Goal: Use online tool/utility: Utilize a website feature to perform a specific function

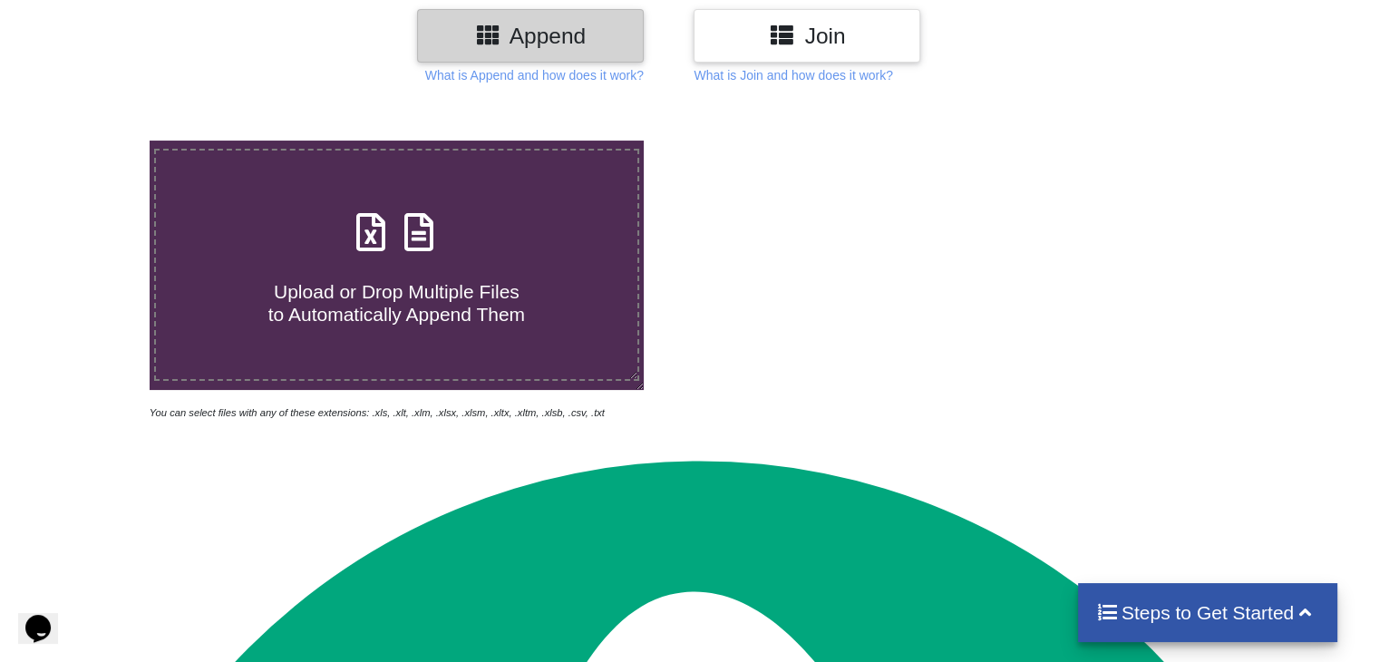
scroll to position [239, 0]
click at [387, 274] on h4 "Upload or Drop Multiple Files to Automatically Append Them" at bounding box center [396, 291] width 480 height 69
click at [94, 140] on input "Upload or Drop Multiple Files to Automatically Append Them" at bounding box center [94, 140] width 0 height 0
type input "C:\fakepath\25thSept.xlsx"
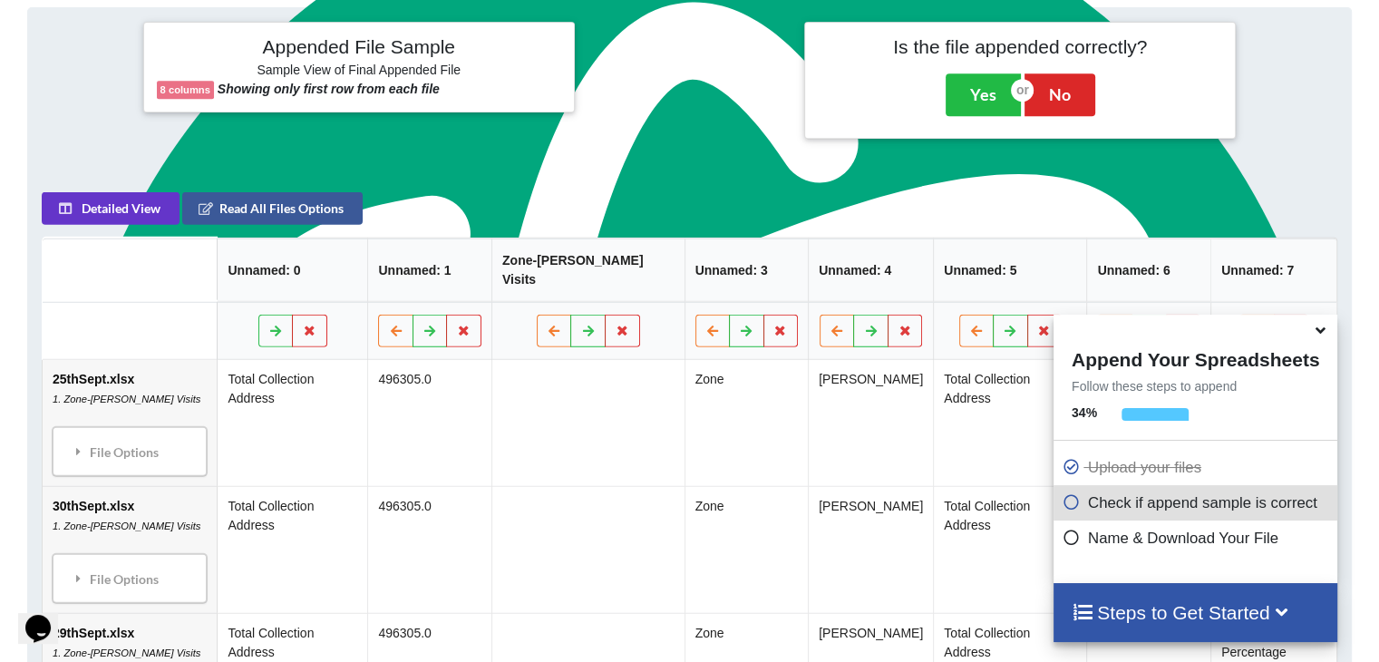
scroll to position [834, 0]
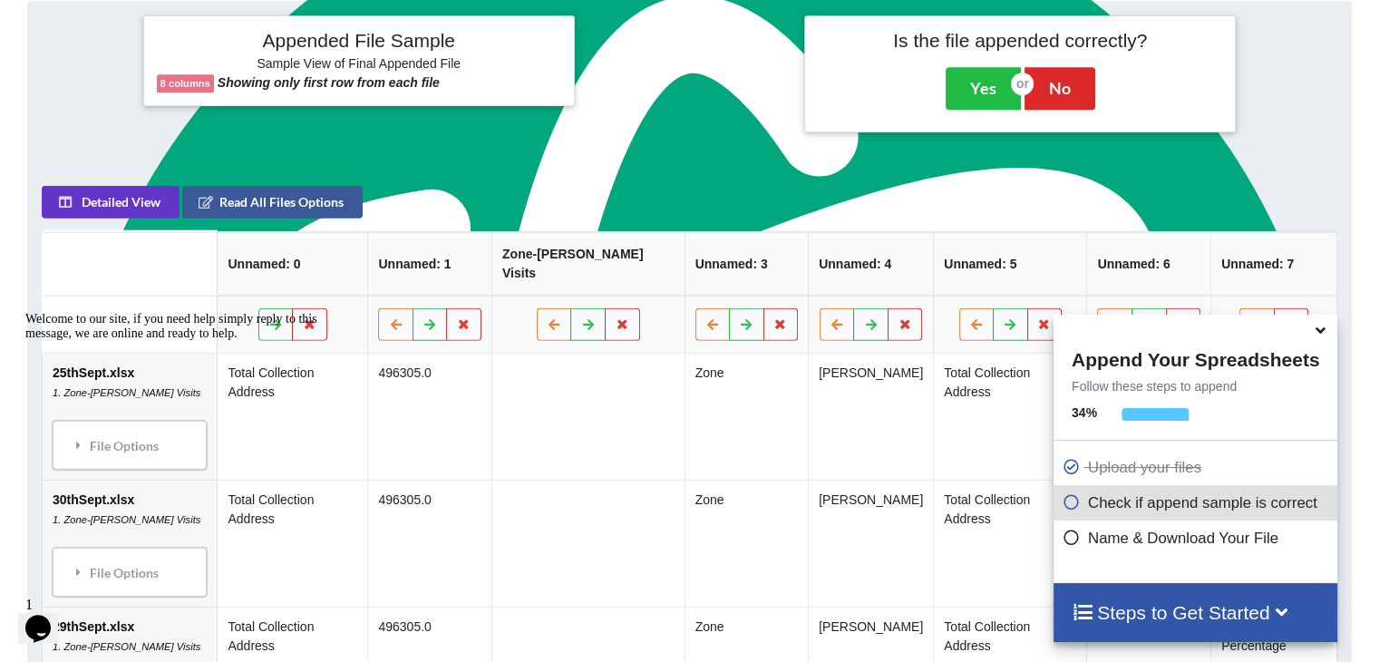
click at [1323, 334] on icon at bounding box center [1320, 327] width 19 height 16
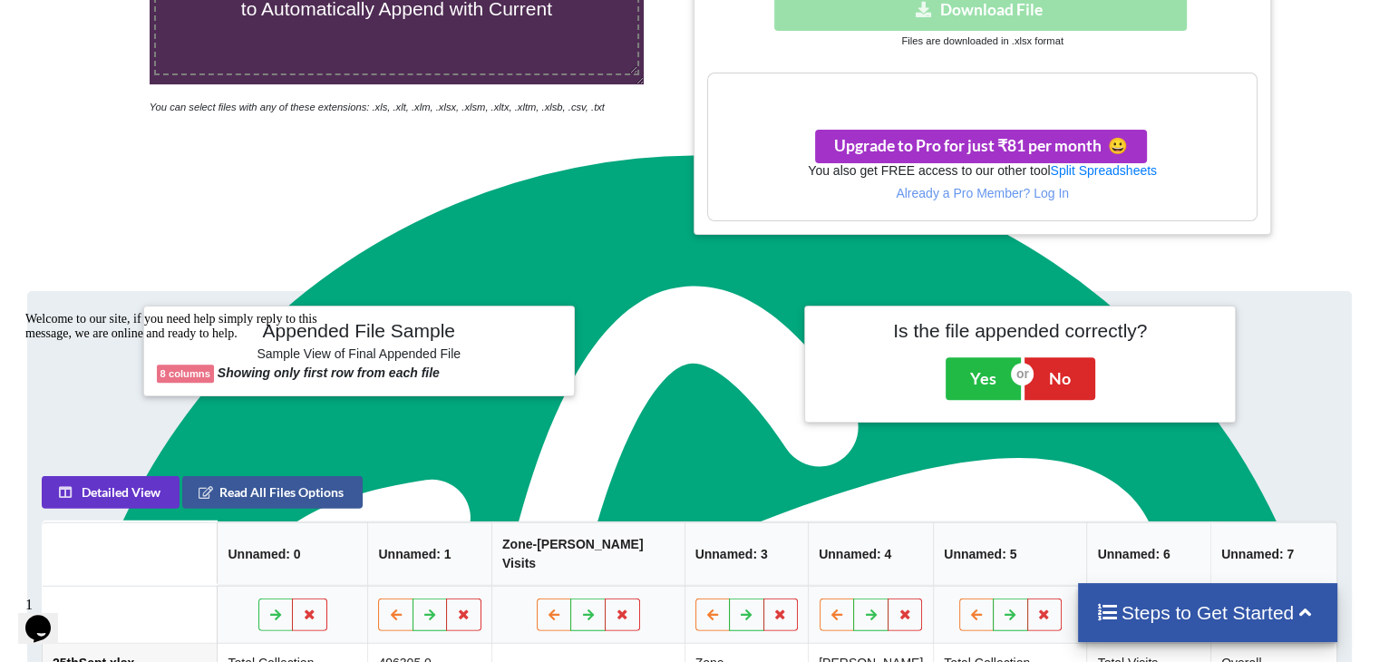
scroll to position [615, 0]
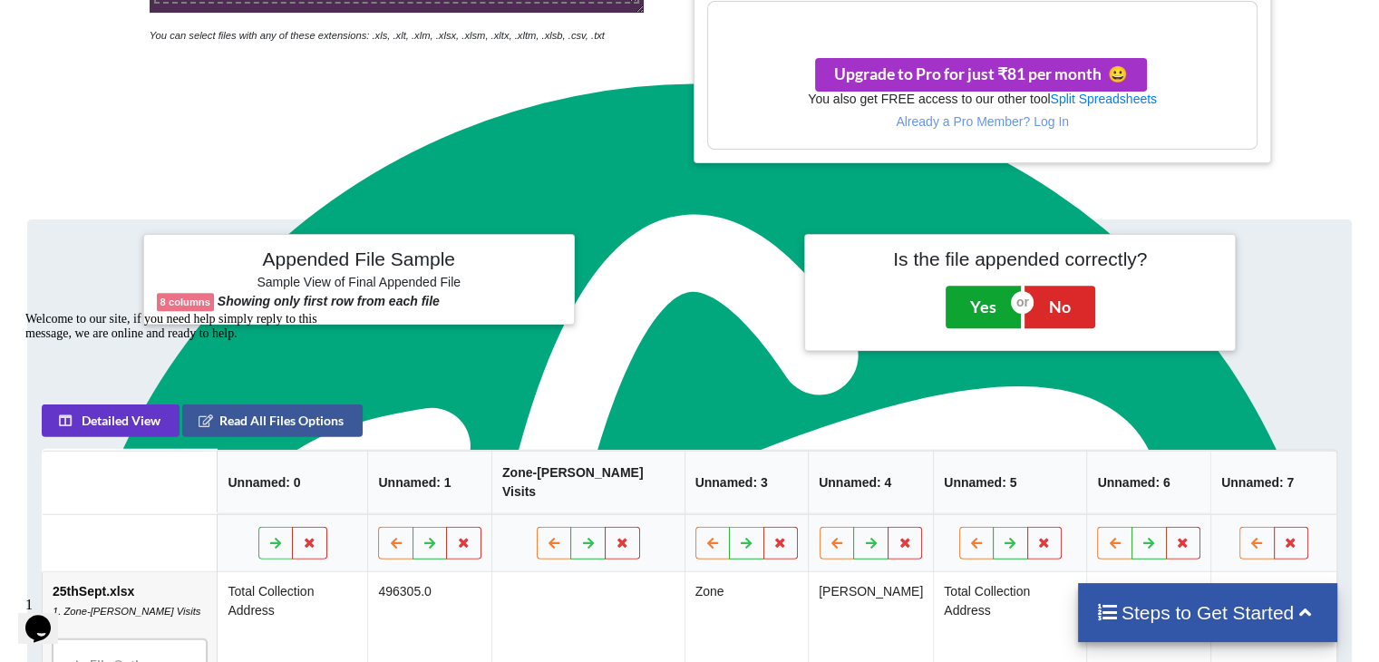
click at [983, 312] on button "Yes" at bounding box center [982, 307] width 75 height 42
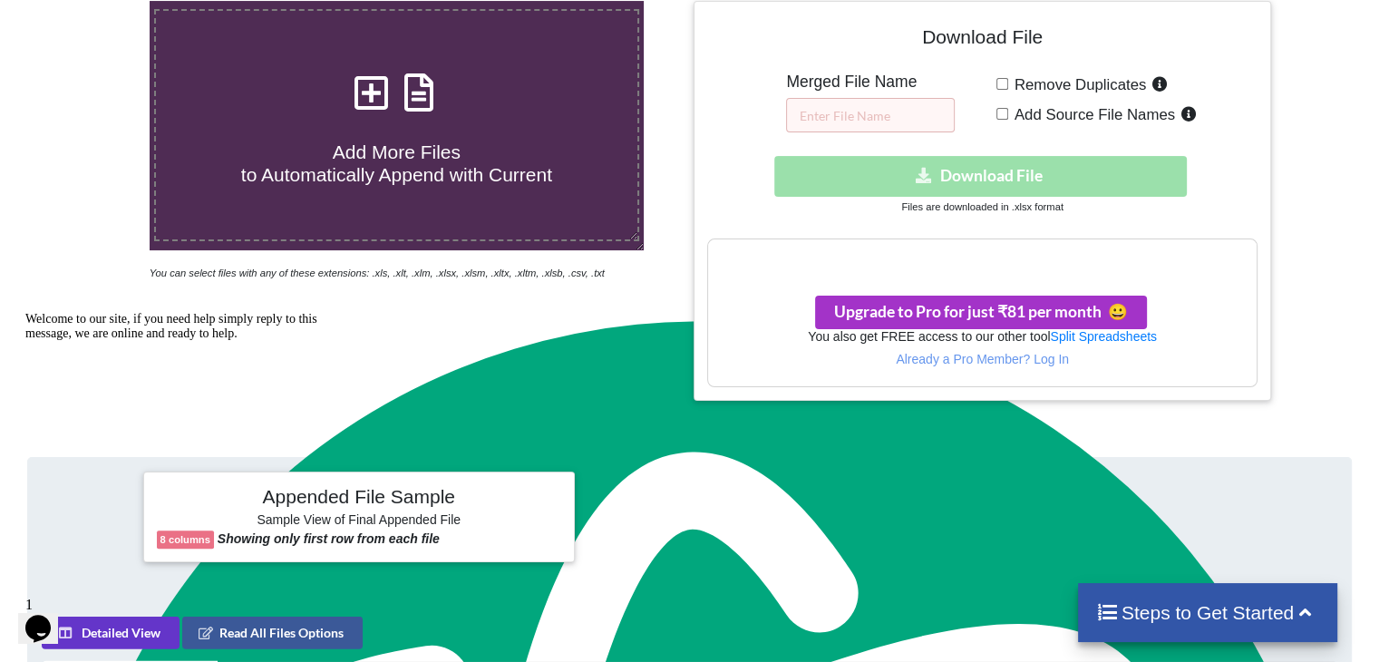
scroll to position [281, 0]
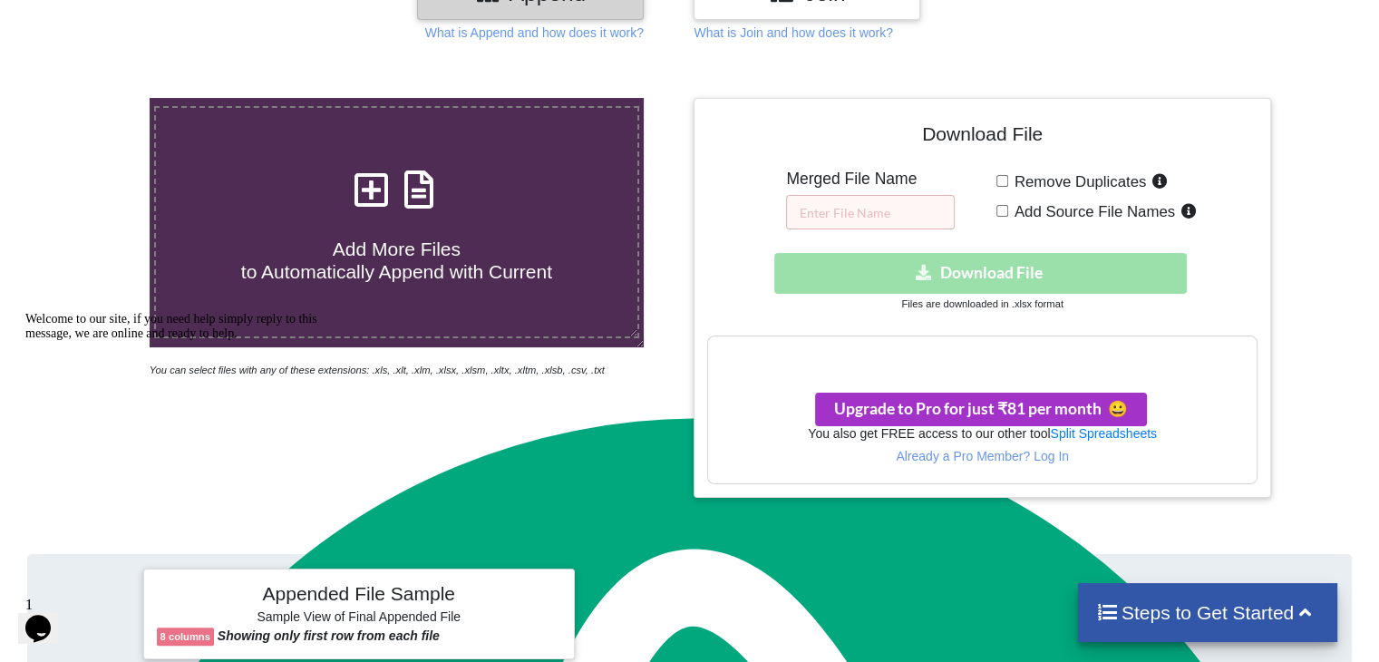
click at [991, 262] on div "Download hidden Download File" at bounding box center [981, 273] width 549 height 41
click at [1006, 360] on h3 "Your files are more than 1 MB" at bounding box center [982, 355] width 548 height 20
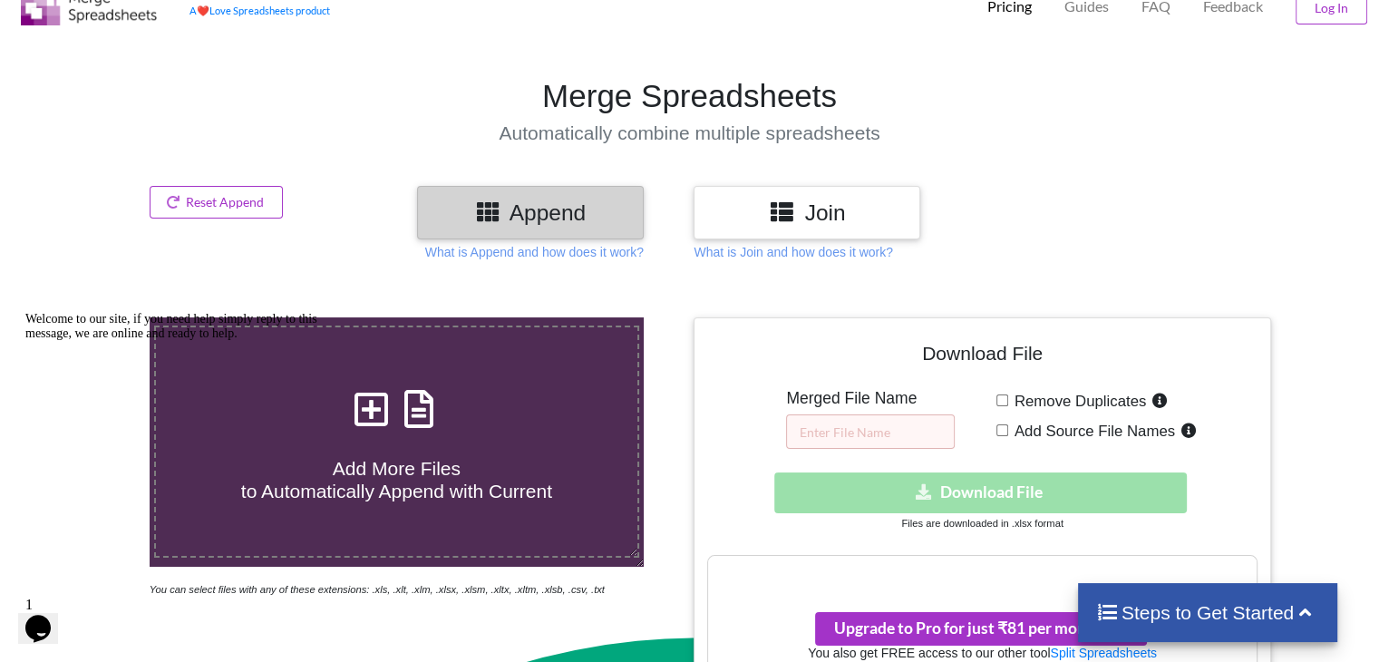
scroll to position [0, 0]
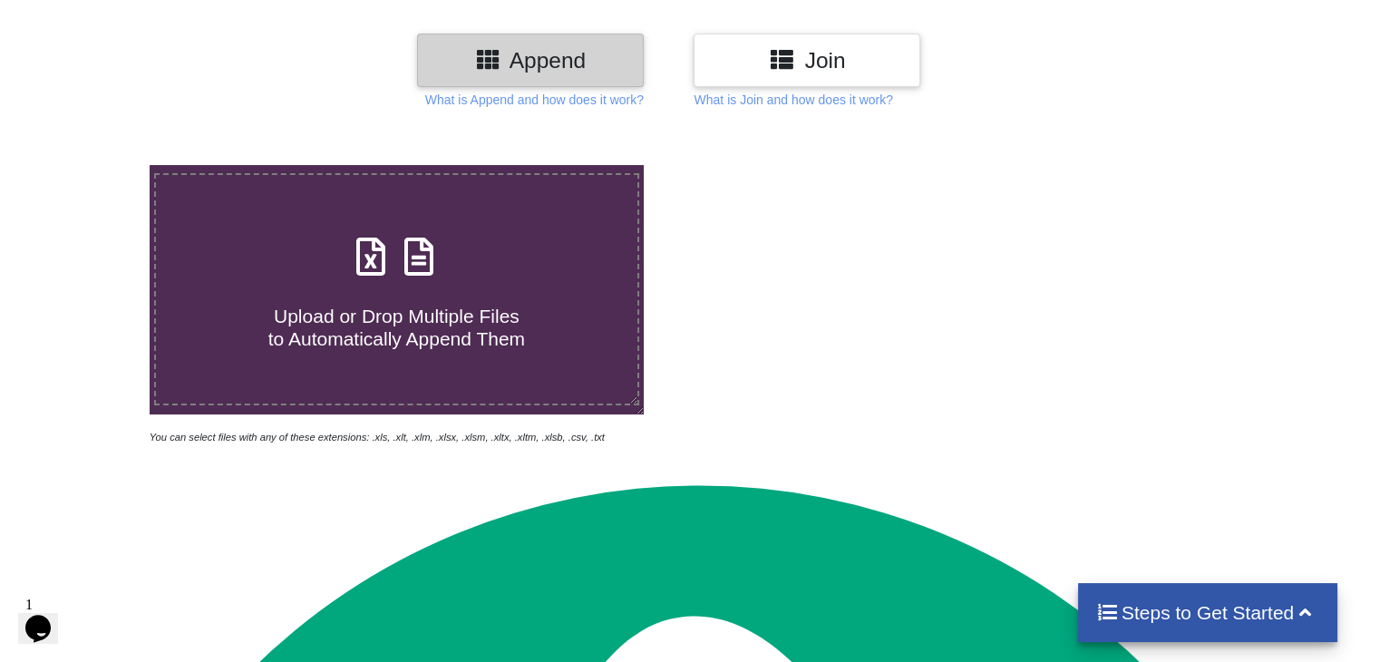
scroll to position [214, 0]
click at [451, 321] on span "Upload or Drop Multiple Files to Automatically Append Them" at bounding box center [396, 327] width 257 height 44
click at [94, 165] on input "Upload or Drop Multiple Files to Automatically Append Them" at bounding box center [94, 165] width 0 height 0
type input "C:\fakepath\15thSept.xlsx"
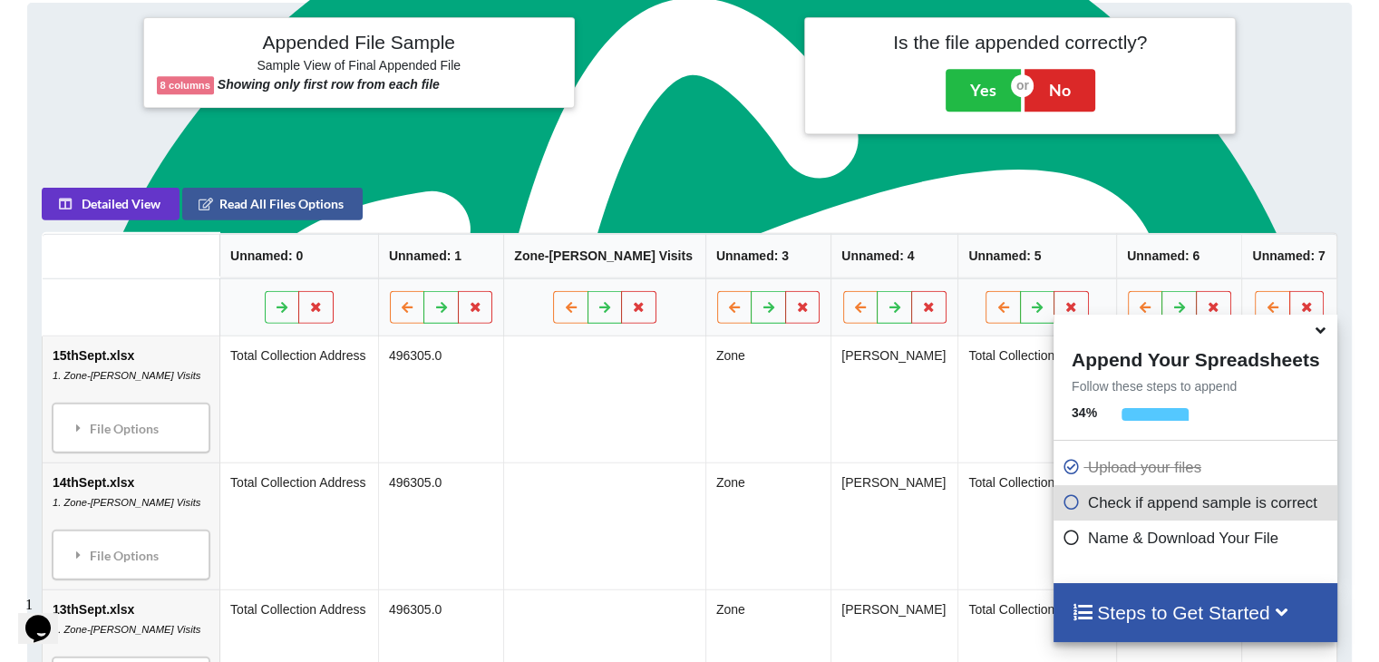
scroll to position [833, 0]
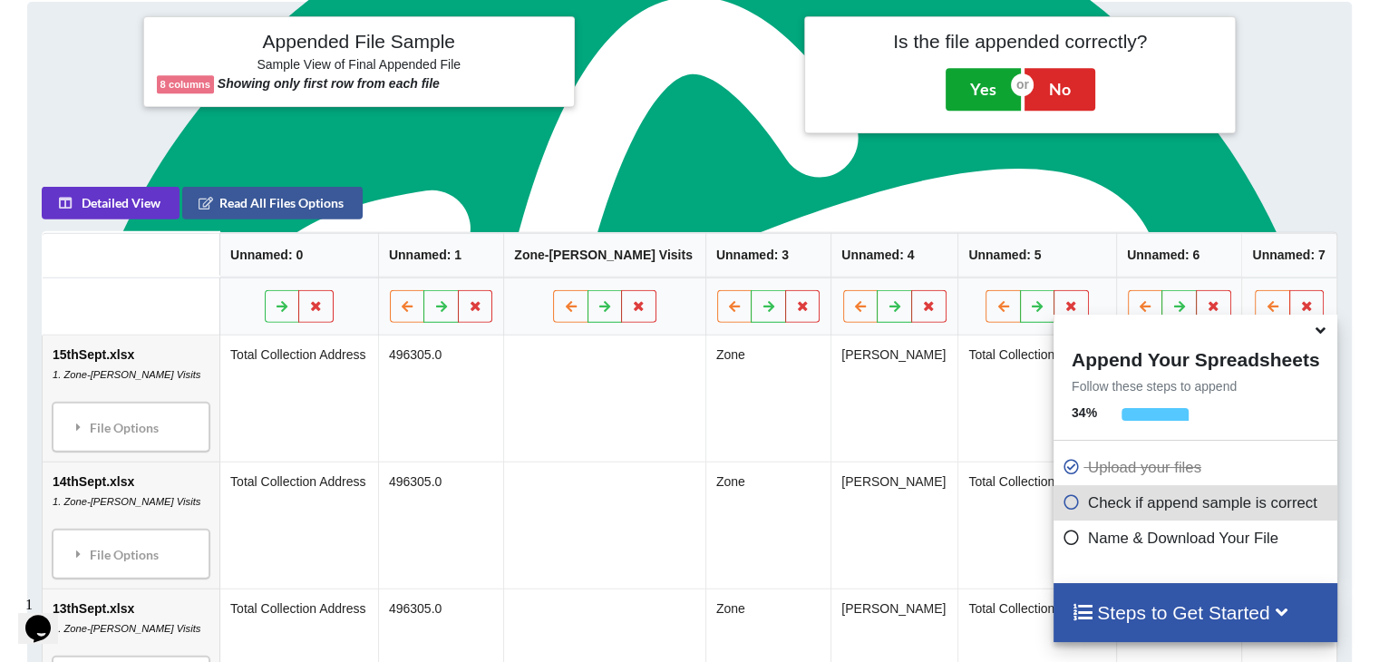
click at [993, 70] on button "Yes" at bounding box center [982, 89] width 75 height 42
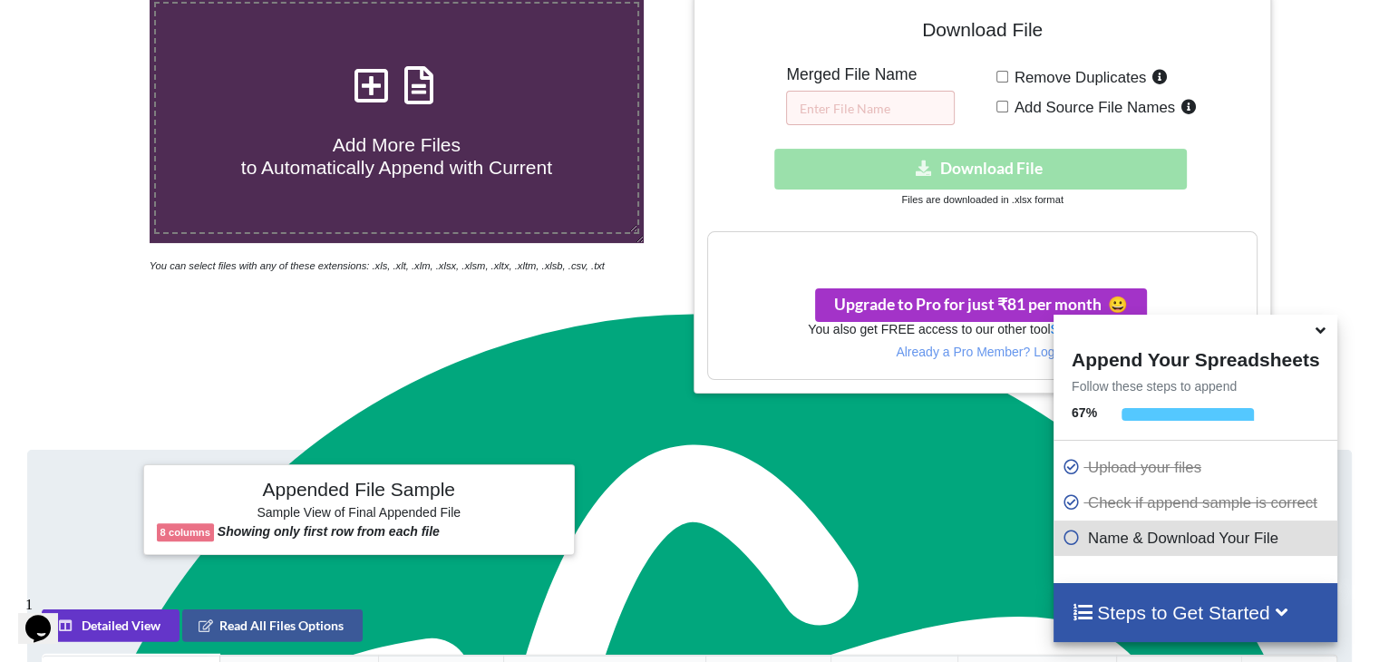
scroll to position [378, 0]
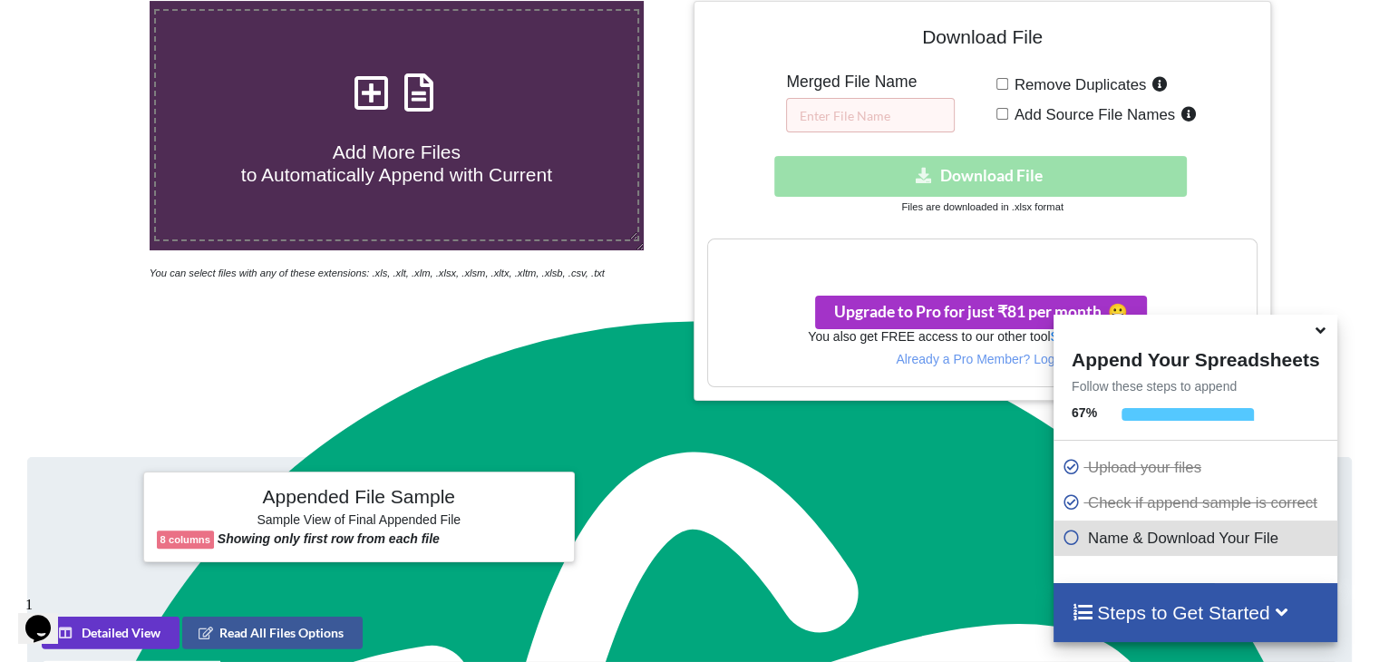
click at [1322, 326] on icon at bounding box center [1320, 327] width 19 height 16
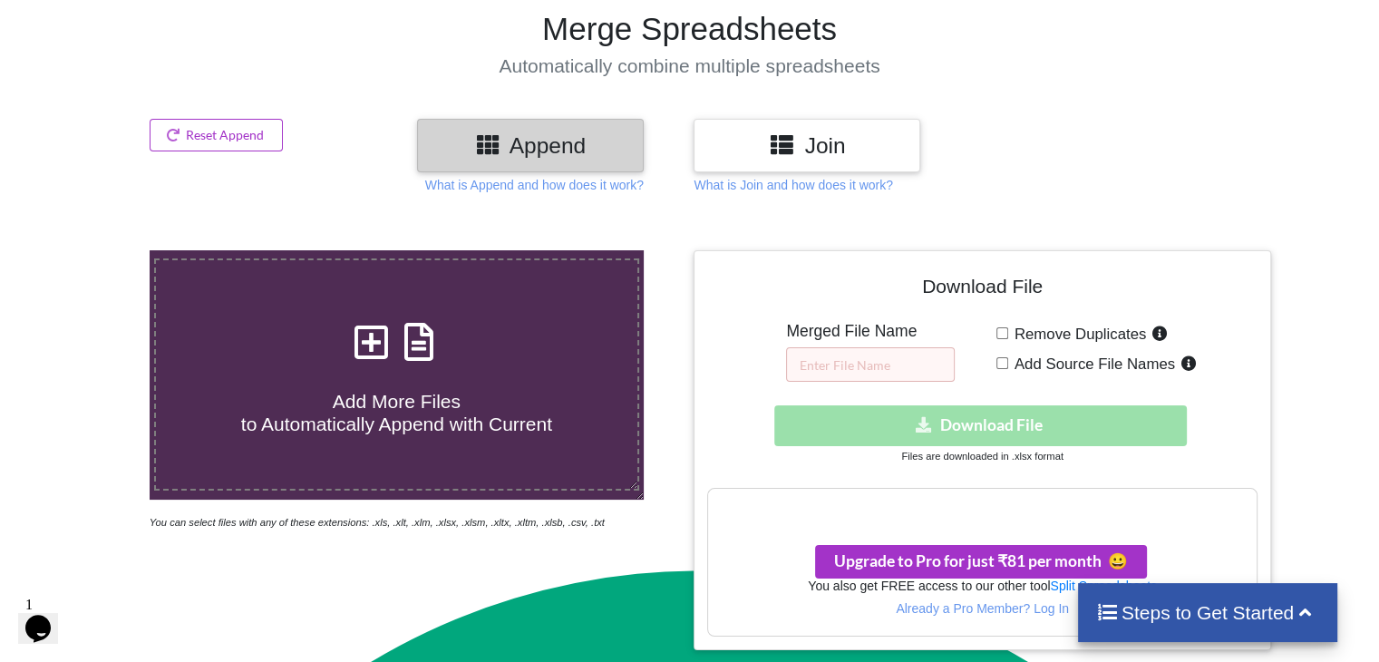
scroll to position [125, 0]
